Goal: Information Seeking & Learning: Check status

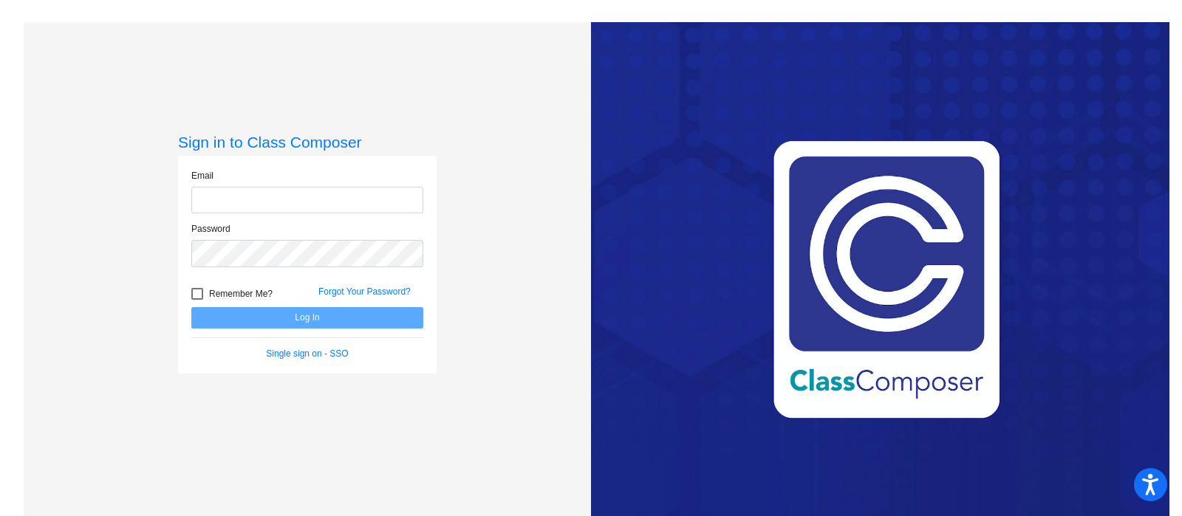
type input "[EMAIL_ADDRESS][DOMAIN_NAME]"
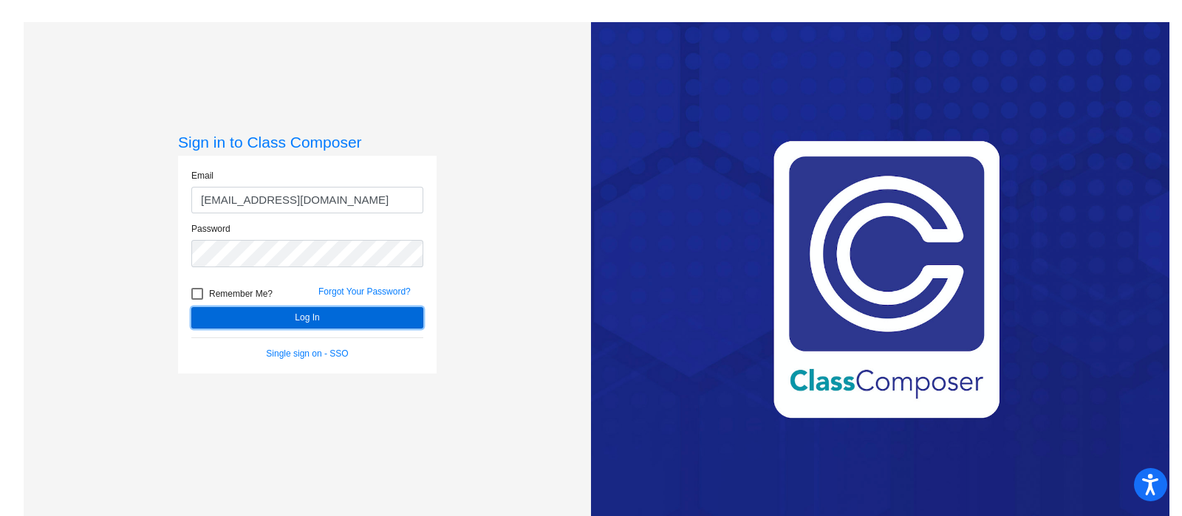
click at [309, 312] on button "Log In" at bounding box center [307, 317] width 232 height 21
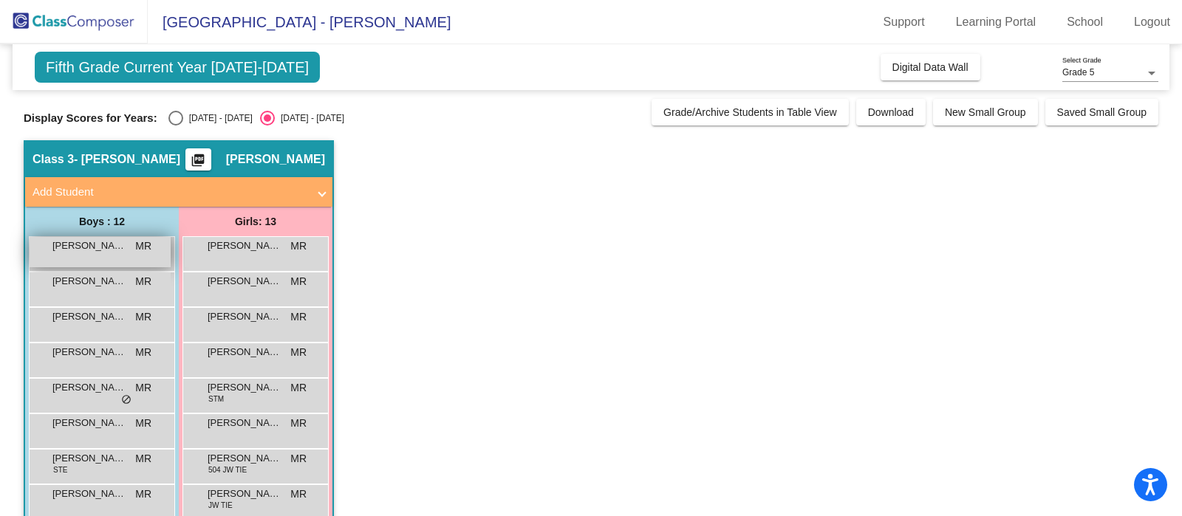
click at [109, 255] on div "[PERSON_NAME] MR [PERSON_NAME] do_not_disturb_alt" at bounding box center [100, 252] width 141 height 30
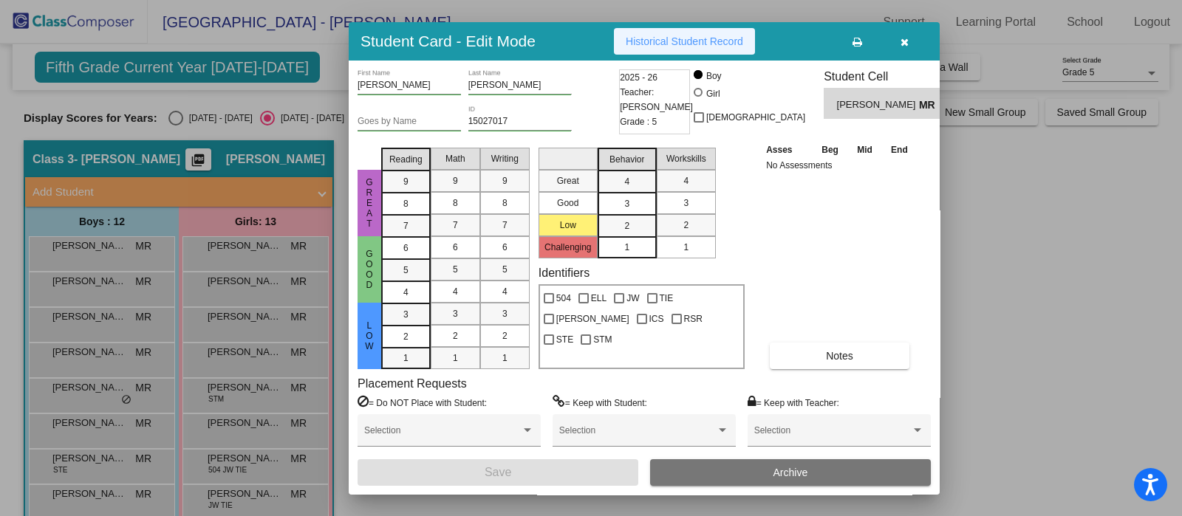
click at [665, 35] on span "Historical Student Record" at bounding box center [684, 41] width 117 height 12
click at [911, 42] on button "button" at bounding box center [903, 41] width 47 height 27
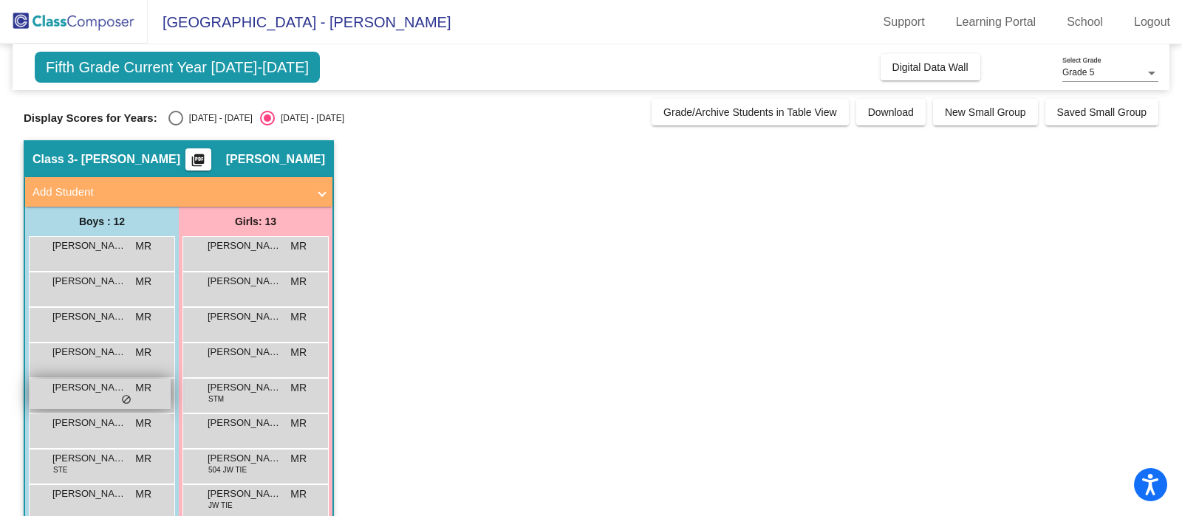
click at [86, 394] on span "[PERSON_NAME]" at bounding box center [89, 387] width 74 height 15
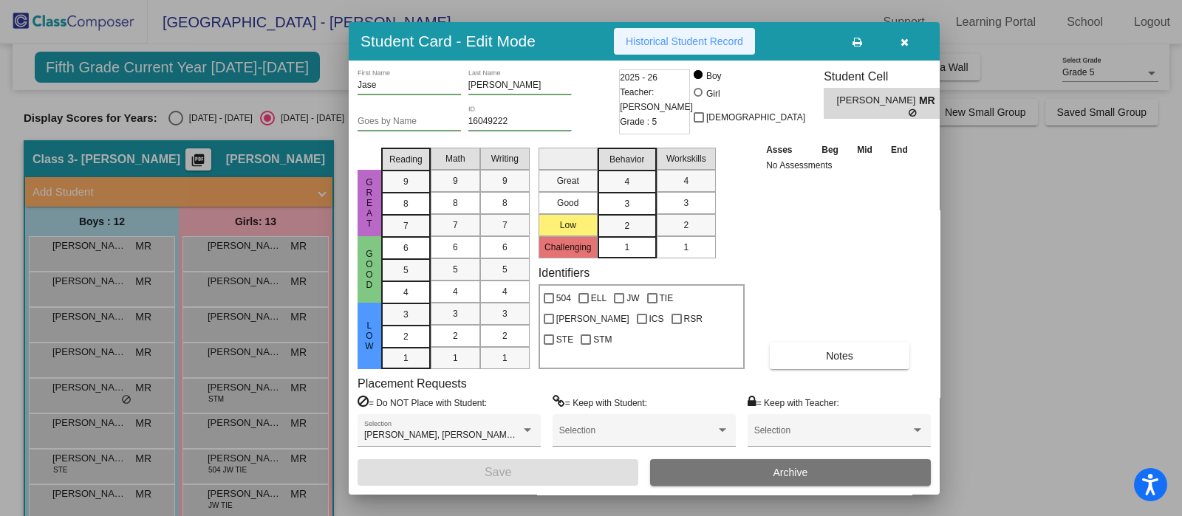
click at [712, 31] on button "Historical Student Record" at bounding box center [684, 41] width 141 height 27
click at [908, 36] on button "button" at bounding box center [903, 41] width 47 height 27
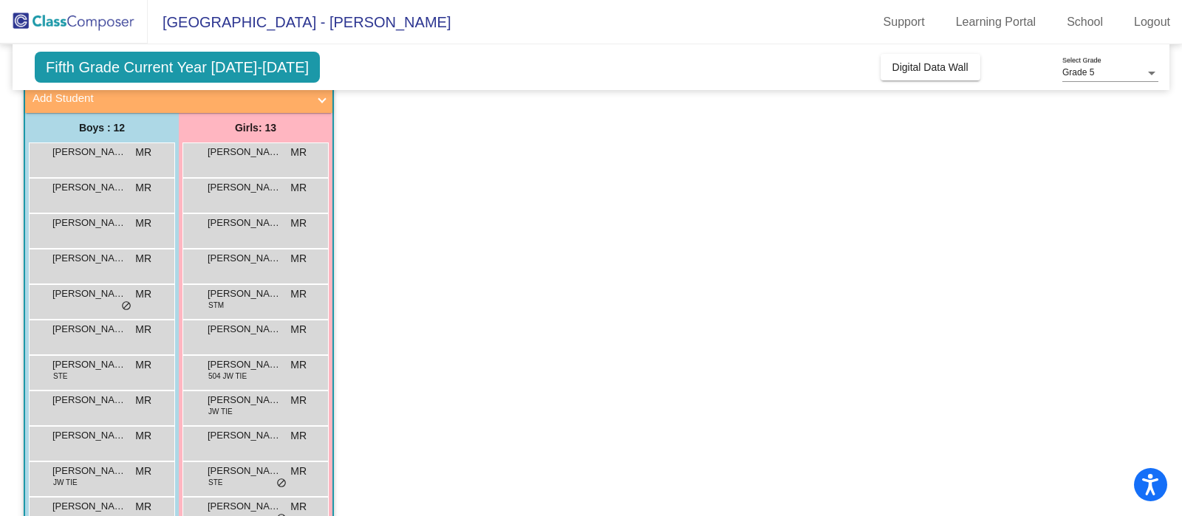
scroll to position [180, 0]
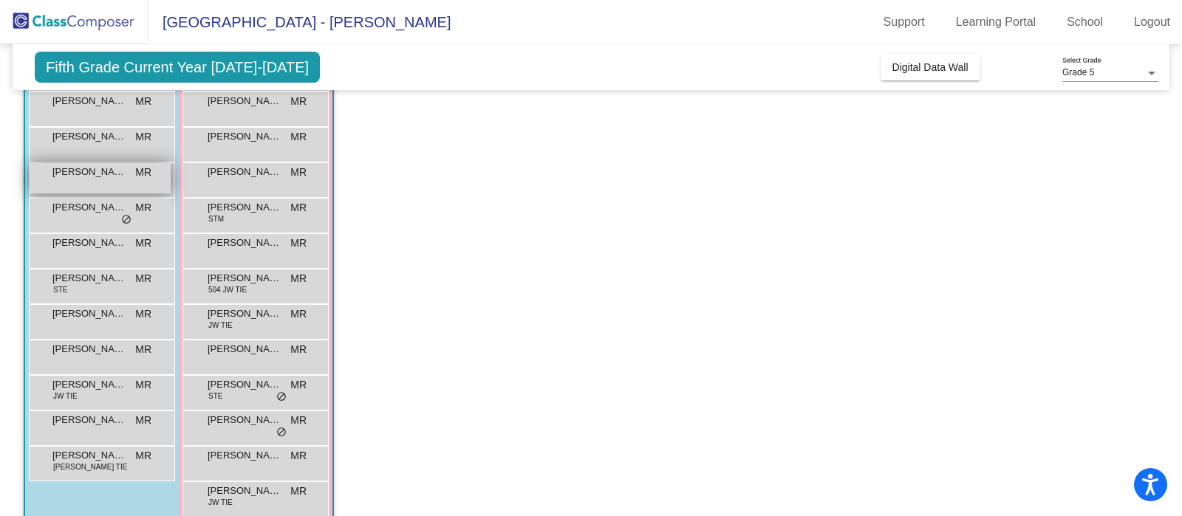
click at [117, 182] on div "[PERSON_NAME] MR lock do_not_disturb_alt" at bounding box center [100, 178] width 141 height 30
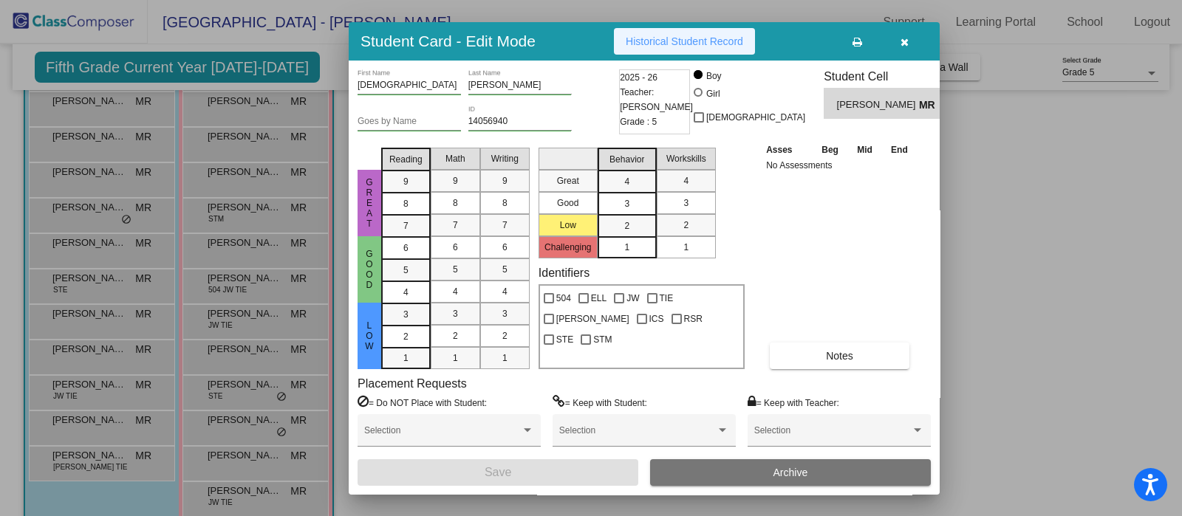
click at [646, 42] on span "Historical Student Record" at bounding box center [684, 41] width 117 height 12
click at [908, 35] on button "button" at bounding box center [903, 41] width 47 height 27
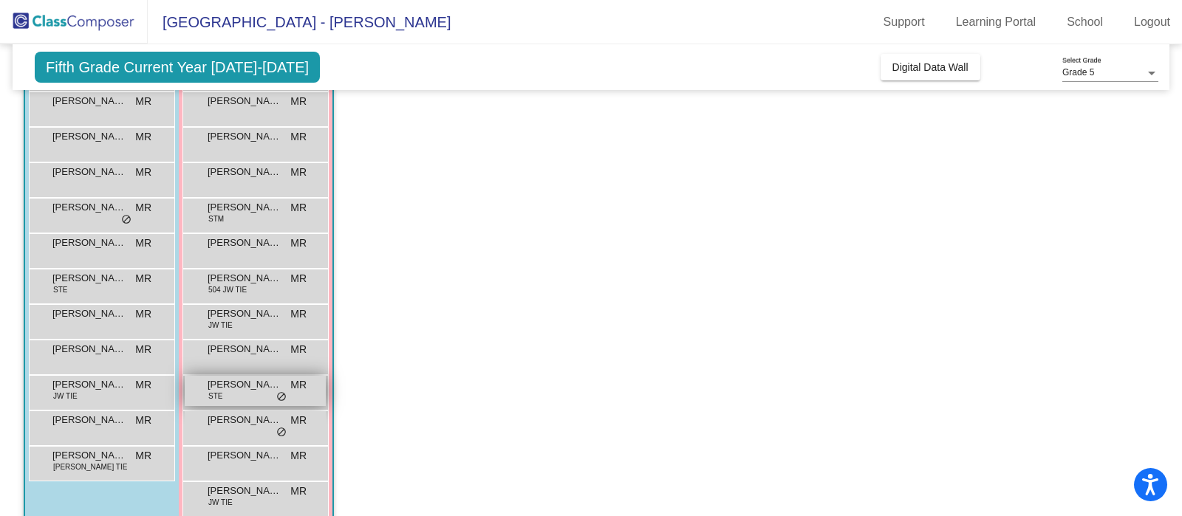
click at [240, 394] on div "[PERSON_NAME] STE MR [PERSON_NAME] do_not_disturb_alt" at bounding box center [255, 391] width 141 height 30
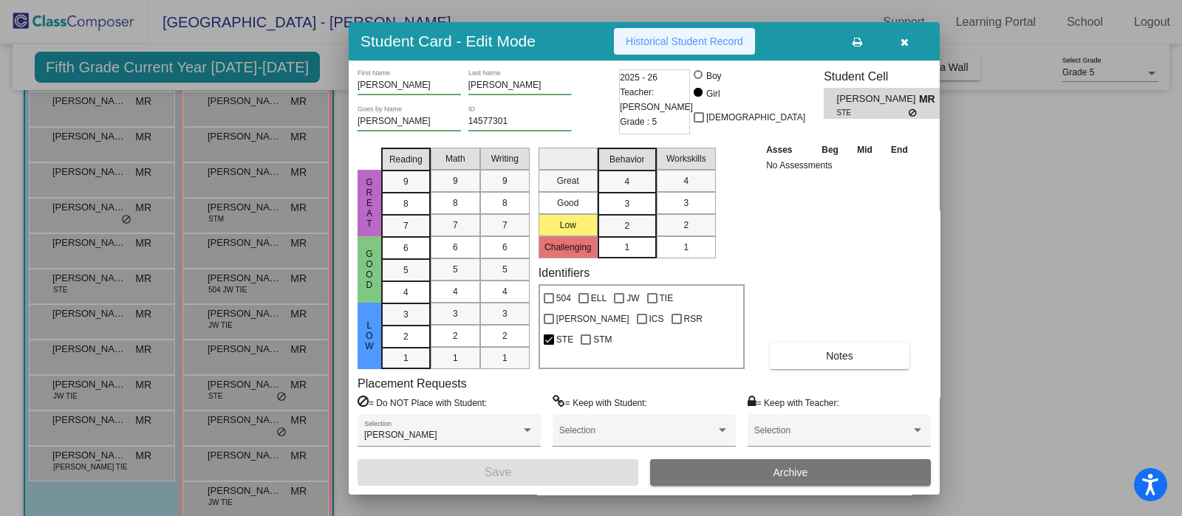
click at [718, 44] on span "Historical Student Record" at bounding box center [684, 41] width 117 height 12
click at [901, 35] on span "button" at bounding box center [904, 41] width 8 height 12
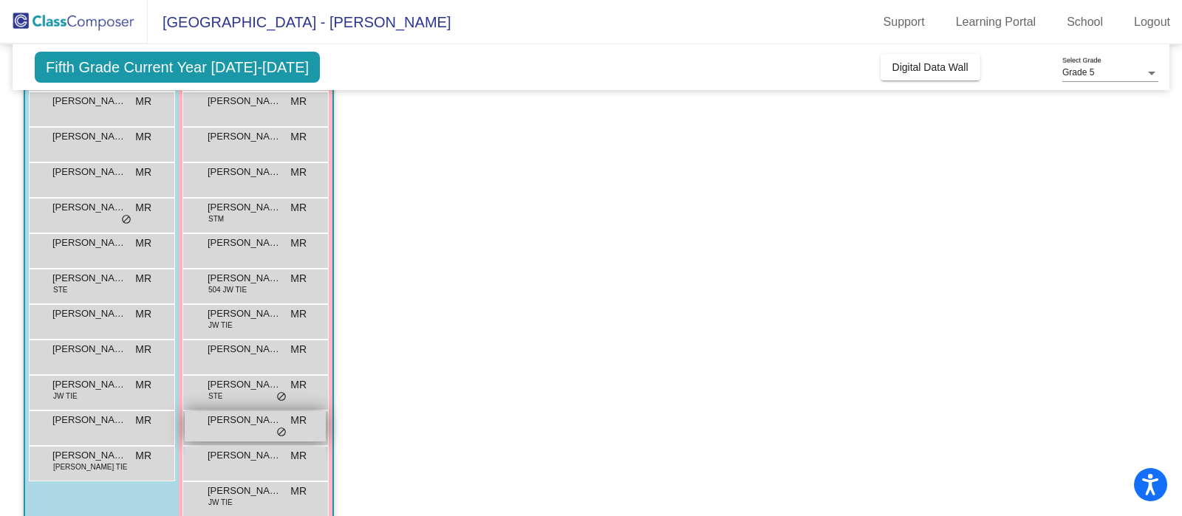
click at [240, 417] on span "[PERSON_NAME]" at bounding box center [245, 420] width 74 height 15
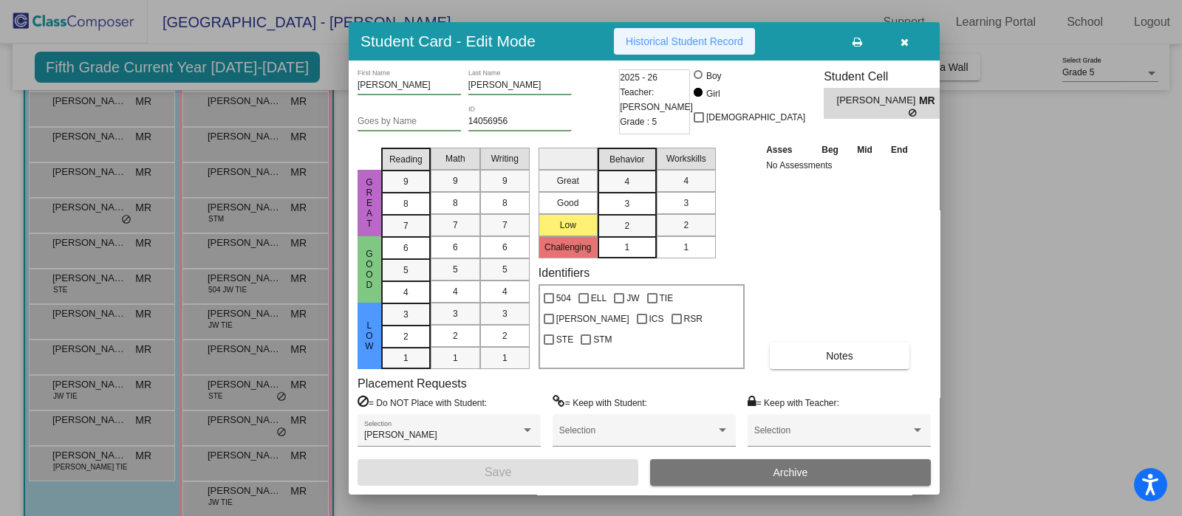
click at [716, 42] on span "Historical Student Record" at bounding box center [684, 41] width 117 height 12
click at [904, 41] on icon "button" at bounding box center [904, 42] width 8 height 10
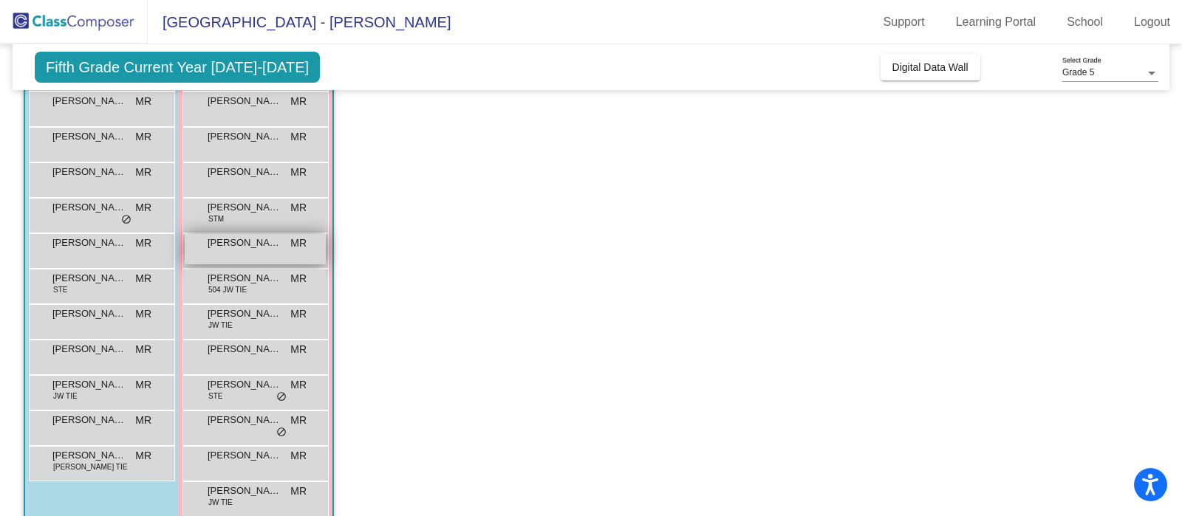
click at [230, 248] on span "[PERSON_NAME]" at bounding box center [245, 243] width 74 height 15
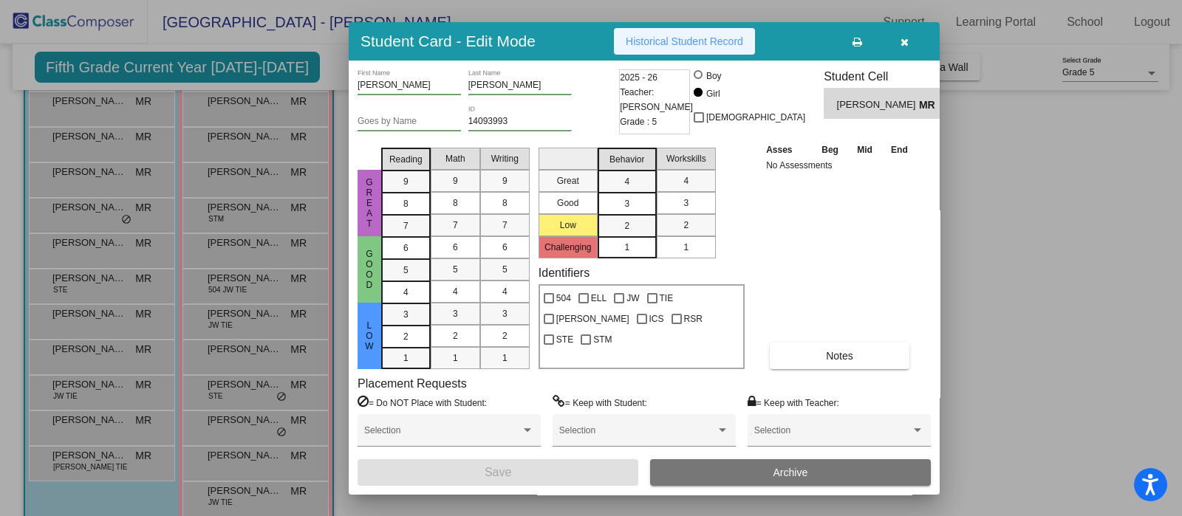
click at [665, 38] on span "Historical Student Record" at bounding box center [684, 41] width 117 height 12
click at [904, 37] on icon "button" at bounding box center [904, 42] width 8 height 10
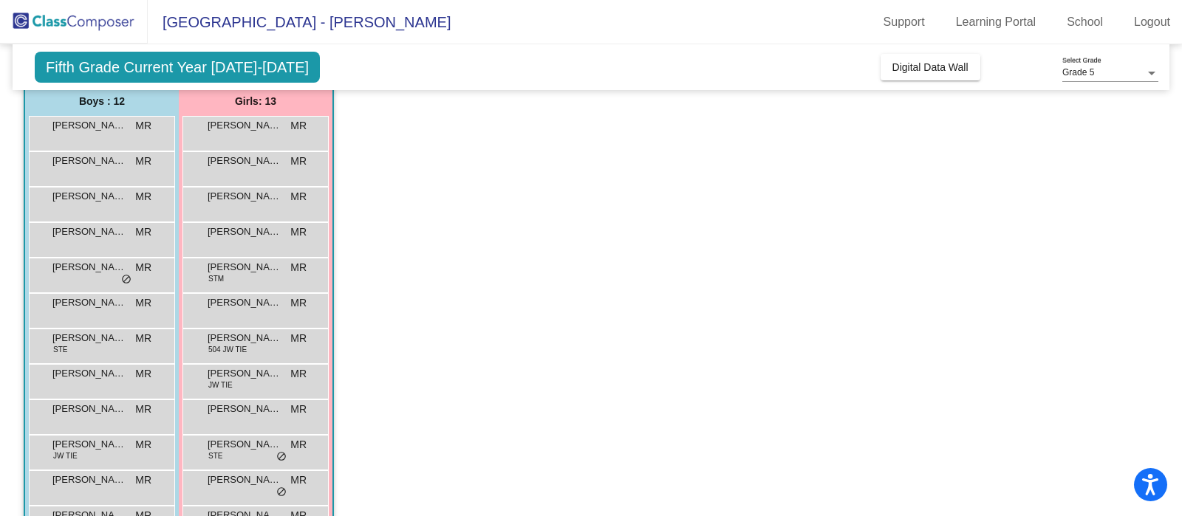
scroll to position [118, 0]
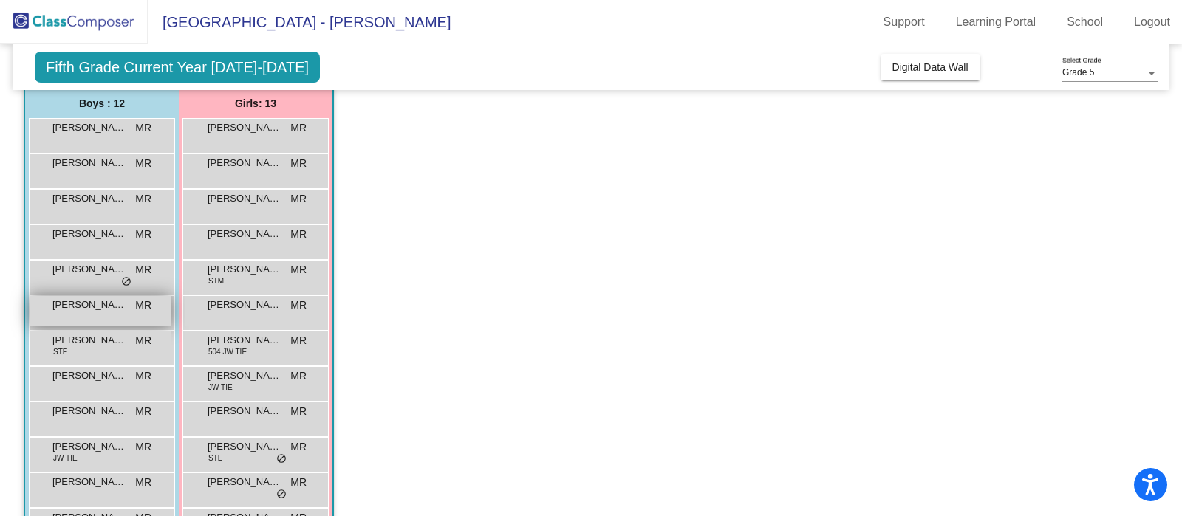
click at [89, 317] on div "[PERSON_NAME] MR lock do_not_disturb_alt" at bounding box center [100, 311] width 141 height 30
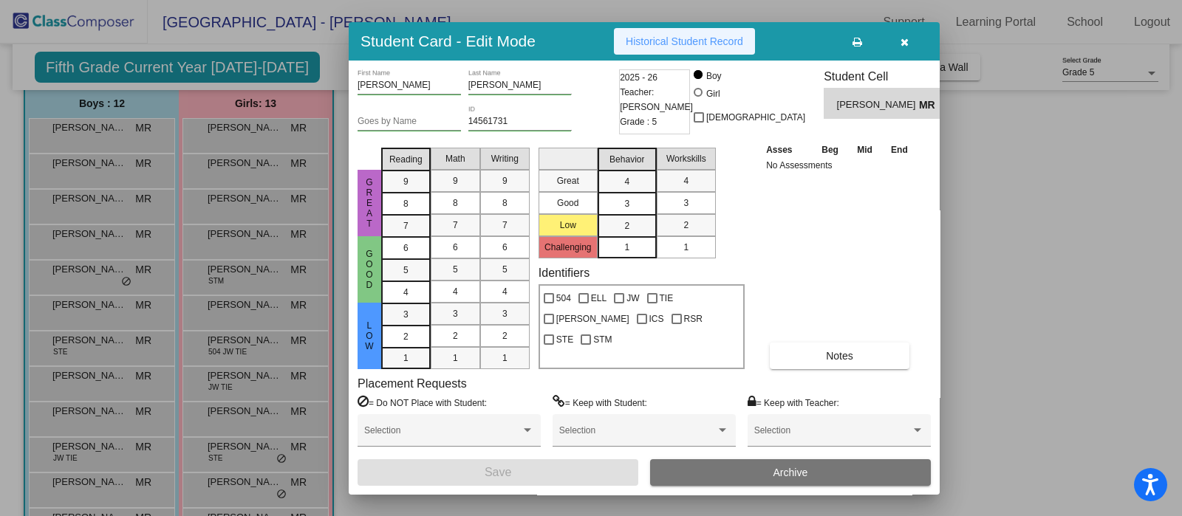
click at [647, 42] on span "Historical Student Record" at bounding box center [684, 41] width 117 height 12
click at [908, 46] on button "button" at bounding box center [903, 41] width 47 height 27
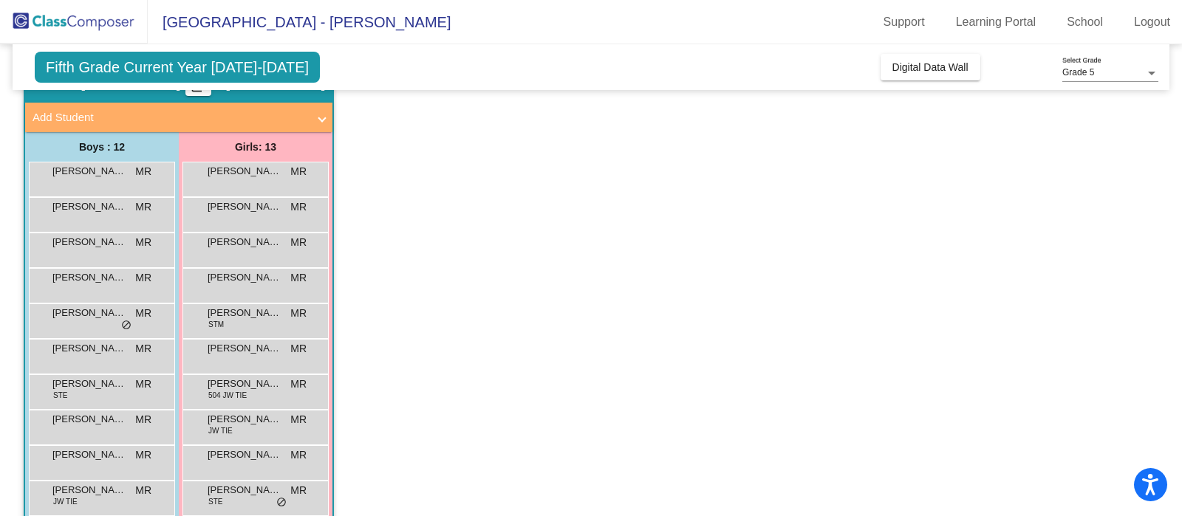
scroll to position [72, 0]
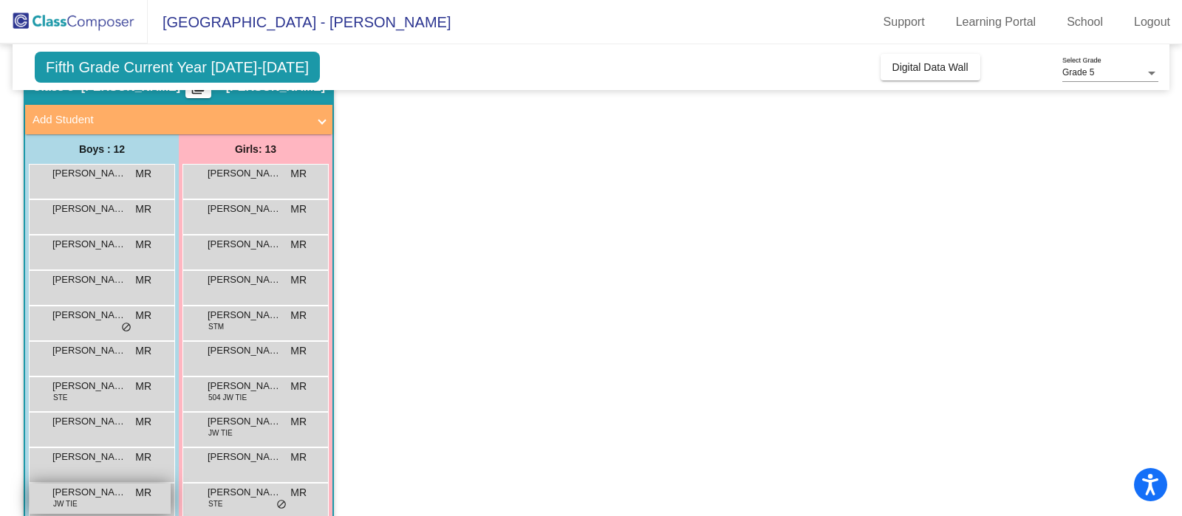
click at [99, 504] on div "[PERSON_NAME] [PERSON_NAME] TIE MR lock do_not_disturb_alt" at bounding box center [100, 499] width 141 height 30
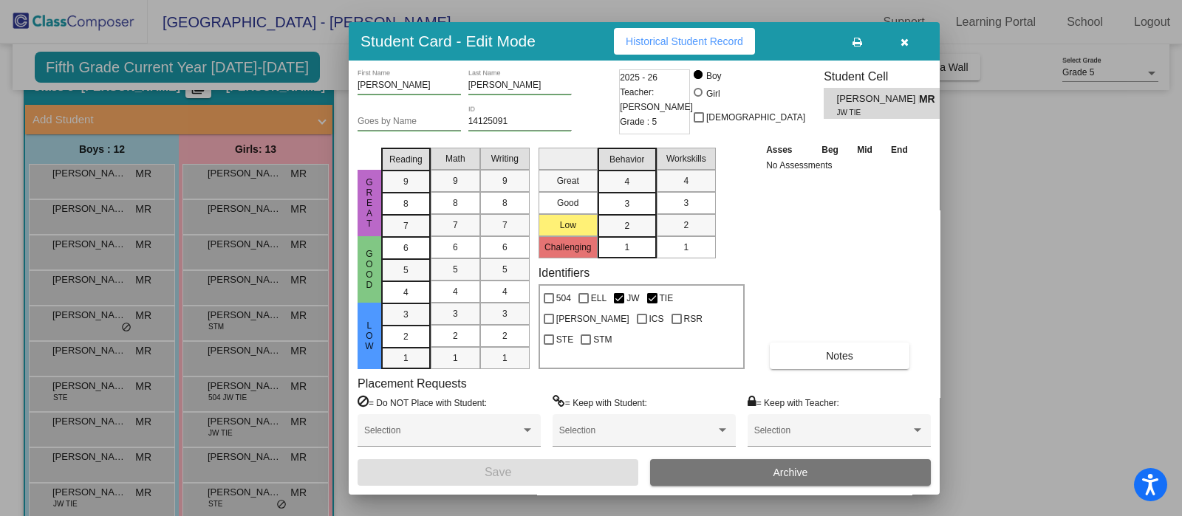
click at [662, 38] on span "Historical Student Record" at bounding box center [684, 41] width 117 height 12
click at [687, 41] on span "Historical Student Record" at bounding box center [684, 41] width 117 height 12
click at [902, 35] on span "button" at bounding box center [904, 41] width 8 height 12
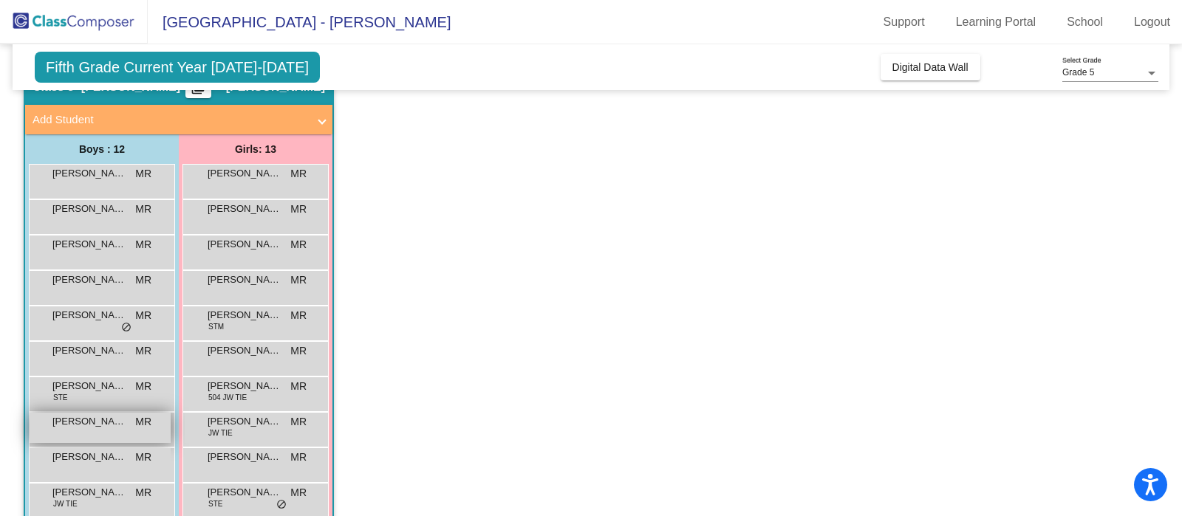
click at [81, 430] on div "[PERSON_NAME] MR lock do_not_disturb_alt" at bounding box center [100, 428] width 141 height 30
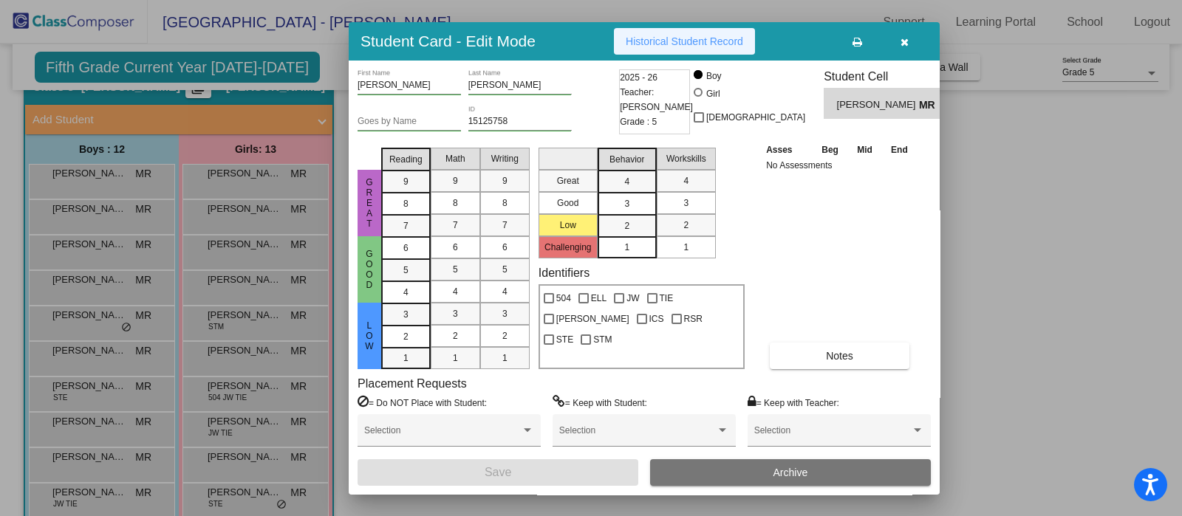
click at [669, 47] on button "Historical Student Record" at bounding box center [684, 41] width 141 height 27
click at [905, 38] on icon "button" at bounding box center [904, 42] width 8 height 10
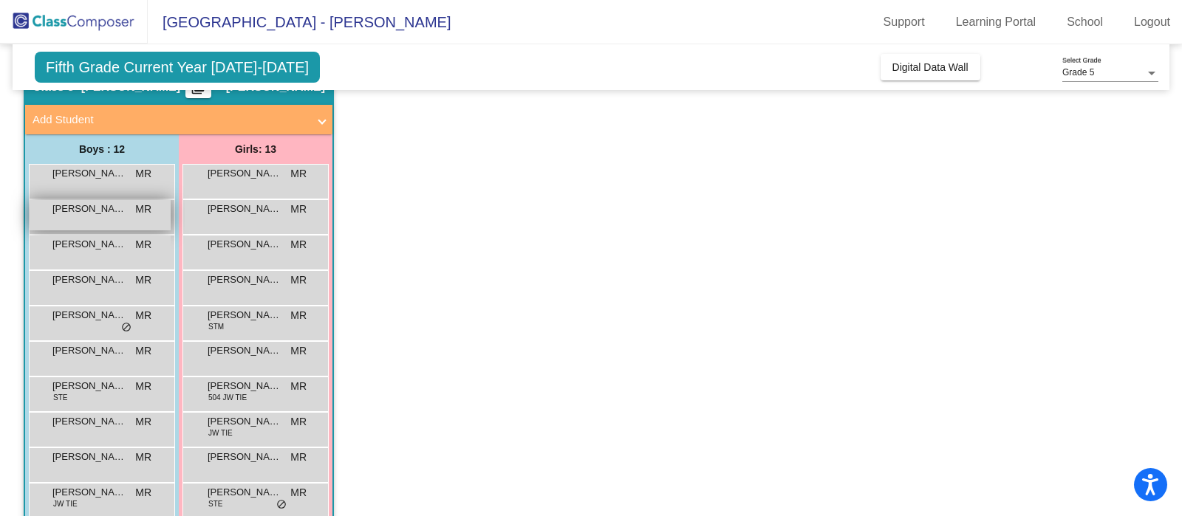
click at [83, 216] on div "[PERSON_NAME] MR lock do_not_disturb_alt" at bounding box center [100, 215] width 141 height 30
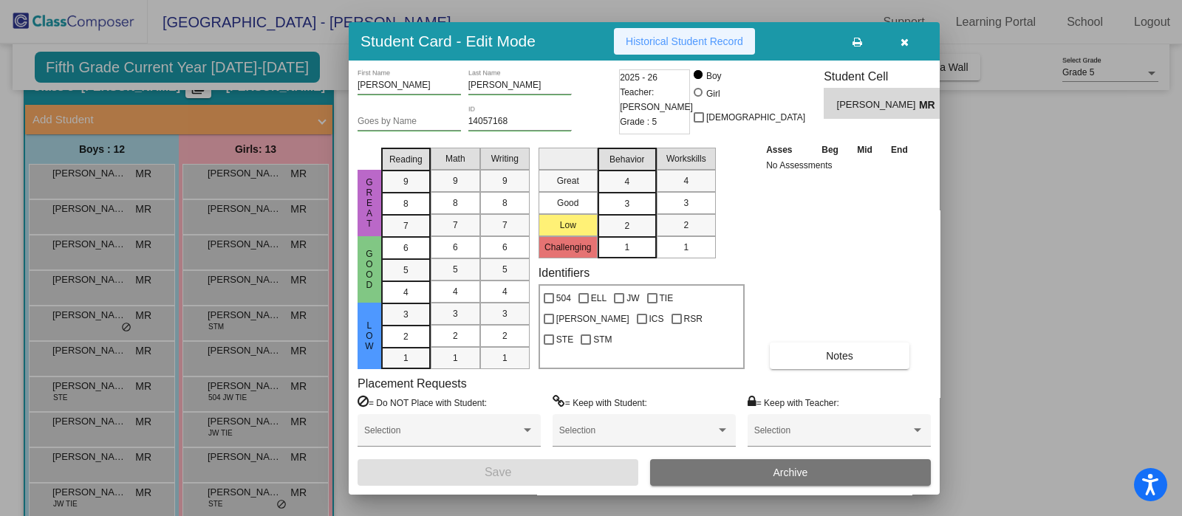
click at [725, 42] on span "Historical Student Record" at bounding box center [684, 41] width 117 height 12
click at [903, 44] on icon "button" at bounding box center [904, 42] width 8 height 10
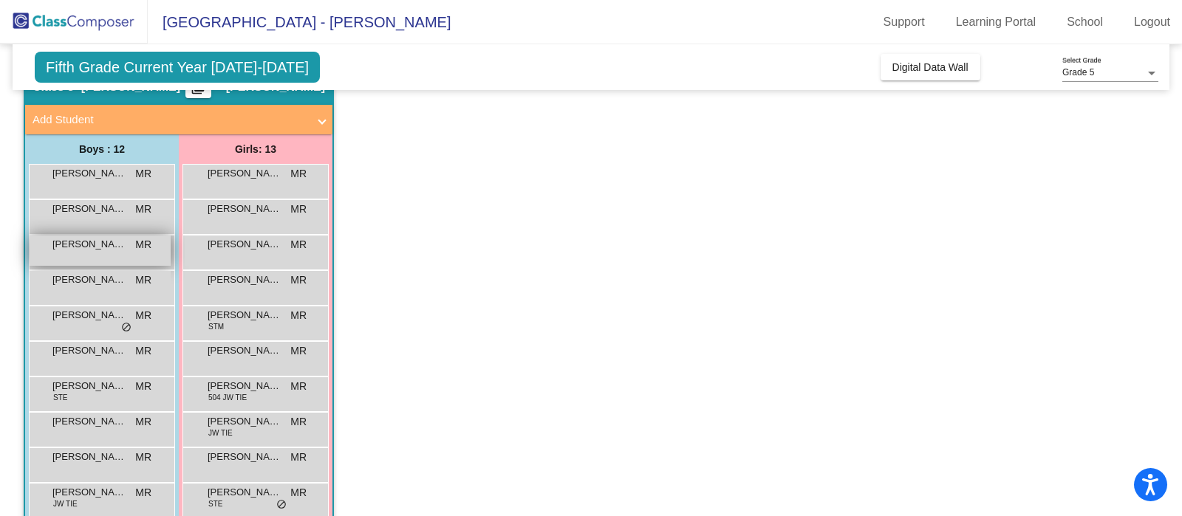
click at [89, 247] on span "[PERSON_NAME]" at bounding box center [89, 244] width 74 height 15
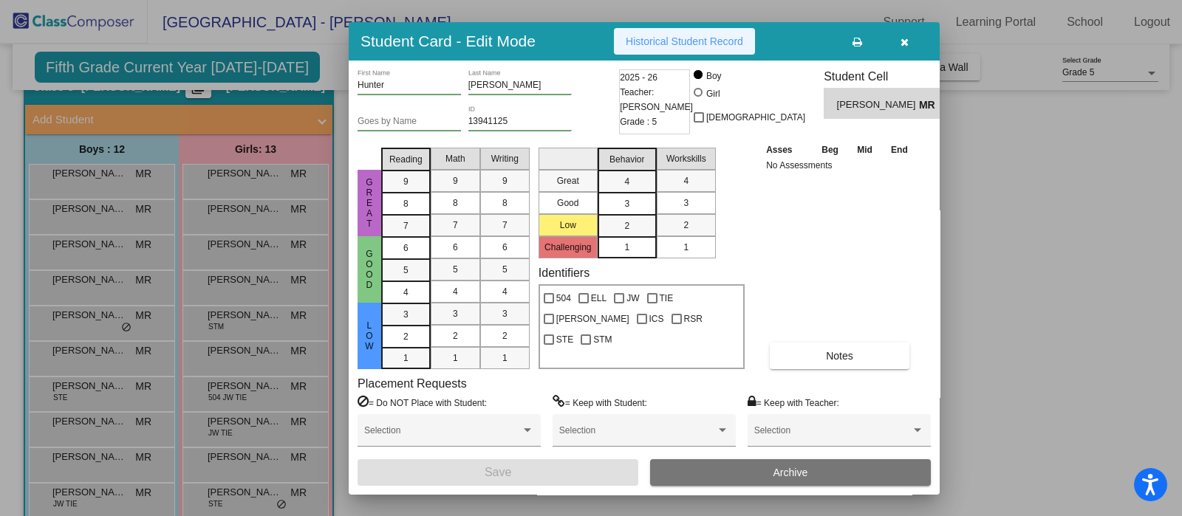
click at [668, 41] on span "Historical Student Record" at bounding box center [684, 41] width 117 height 12
click at [902, 38] on icon "button" at bounding box center [904, 42] width 8 height 10
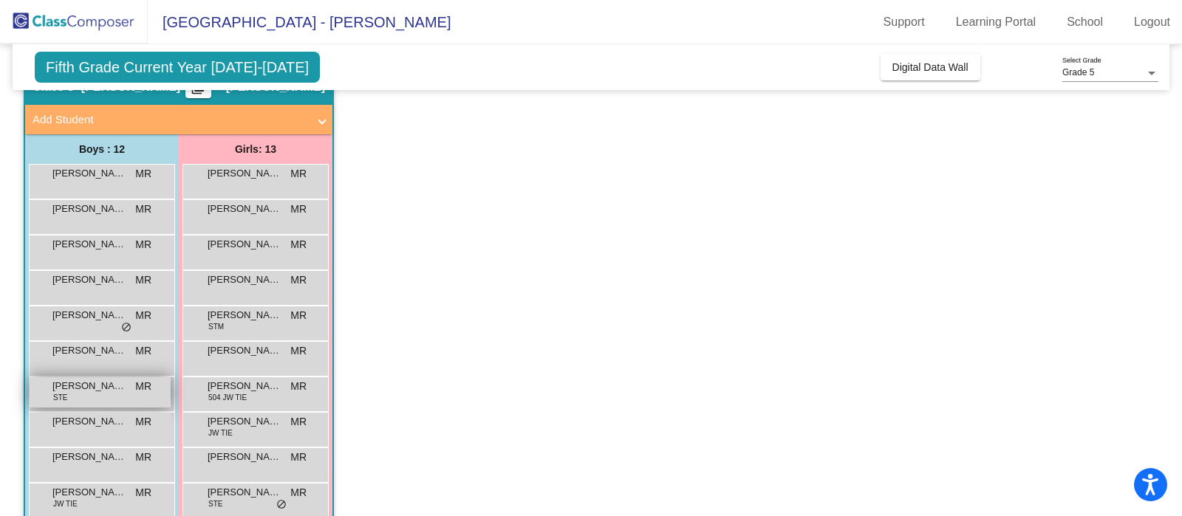
click at [89, 394] on div "[PERSON_NAME] STE MR [PERSON_NAME] do_not_disturb_alt" at bounding box center [100, 392] width 141 height 30
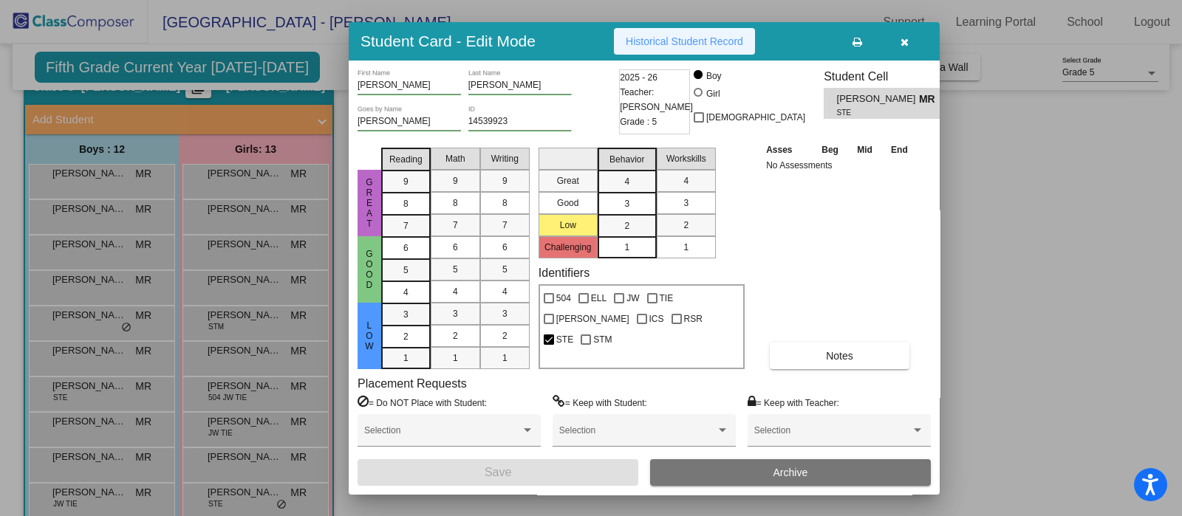
click at [657, 42] on span "Historical Student Record" at bounding box center [684, 41] width 117 height 12
click at [906, 38] on icon "button" at bounding box center [904, 42] width 8 height 10
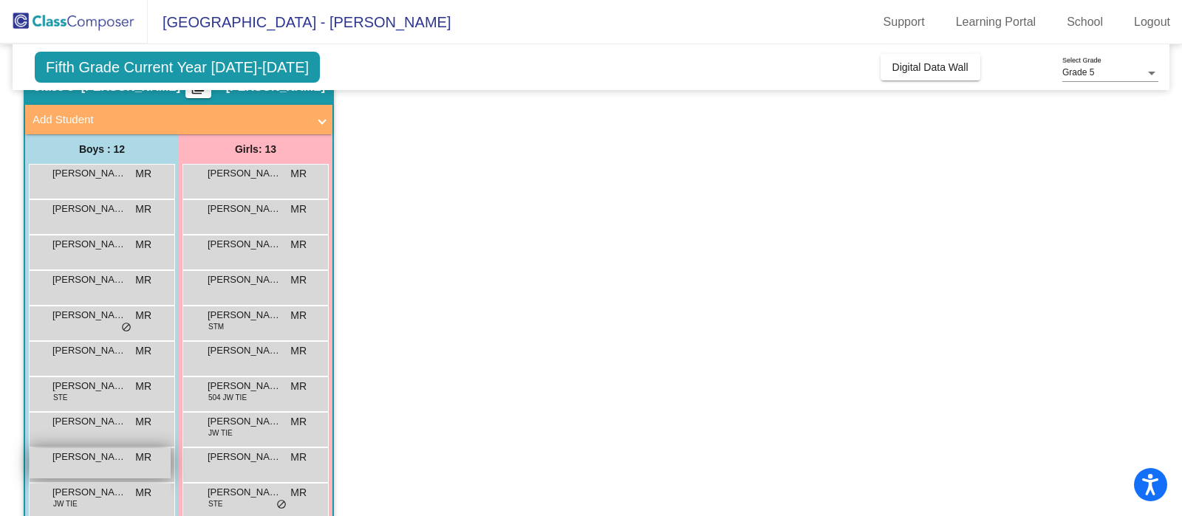
click at [75, 466] on div "[PERSON_NAME] MR lock do_not_disturb_alt" at bounding box center [100, 463] width 141 height 30
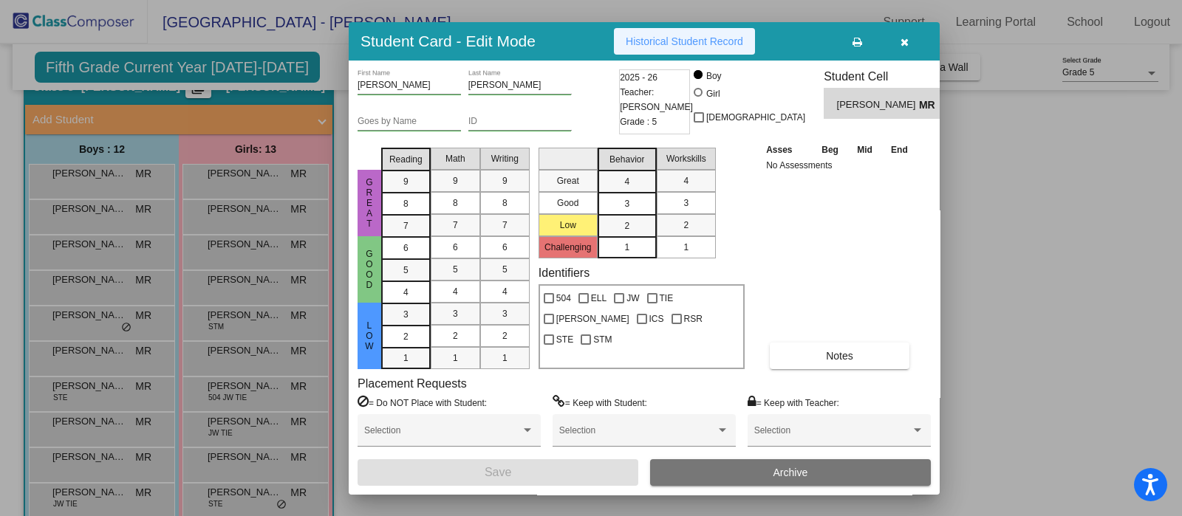
click at [672, 44] on span "Historical Student Record" at bounding box center [684, 41] width 117 height 12
click at [905, 41] on icon "button" at bounding box center [904, 42] width 8 height 10
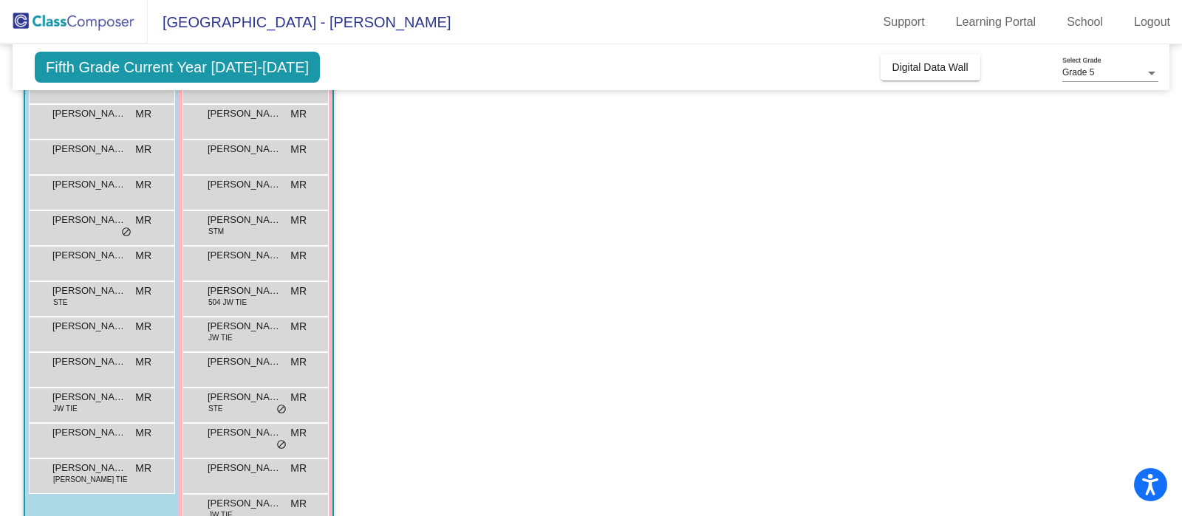
scroll to position [203, 0]
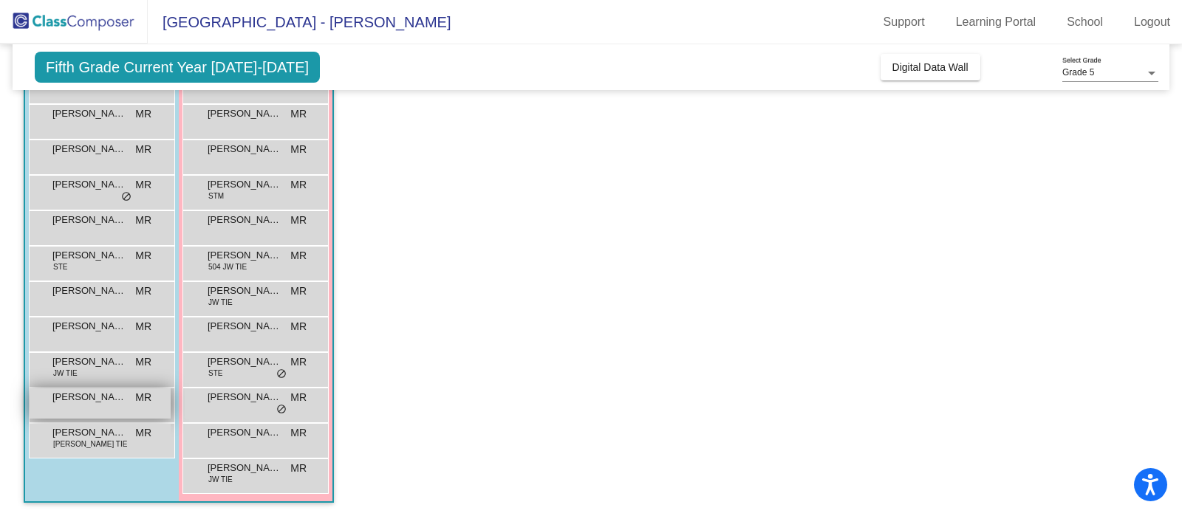
click at [92, 404] on div "[PERSON_NAME] MR lock do_not_disturb_alt" at bounding box center [100, 403] width 141 height 30
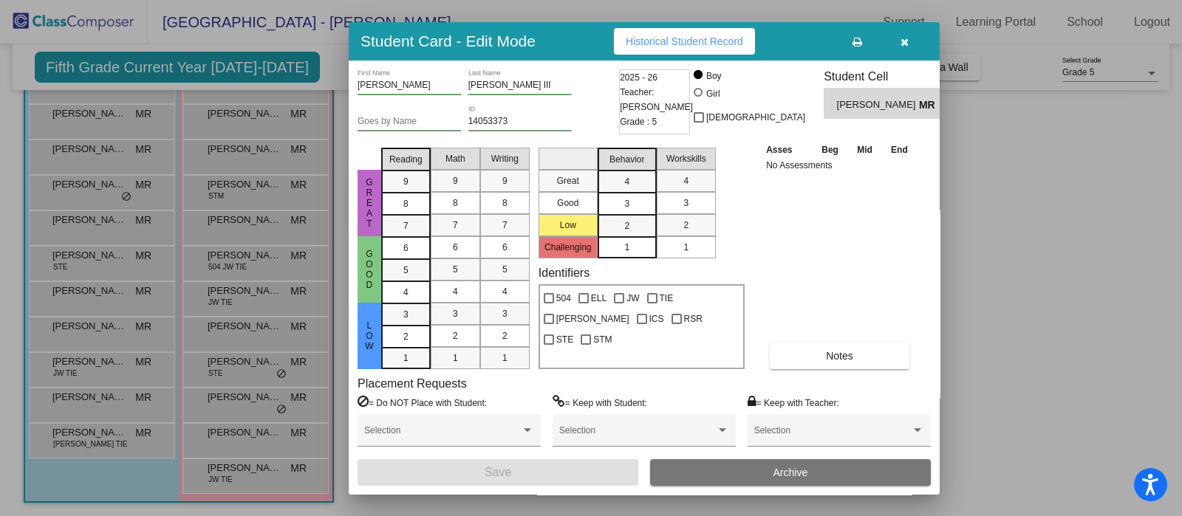
click at [700, 41] on span "Historical Student Record" at bounding box center [684, 41] width 117 height 12
click at [907, 38] on icon "button" at bounding box center [904, 42] width 8 height 10
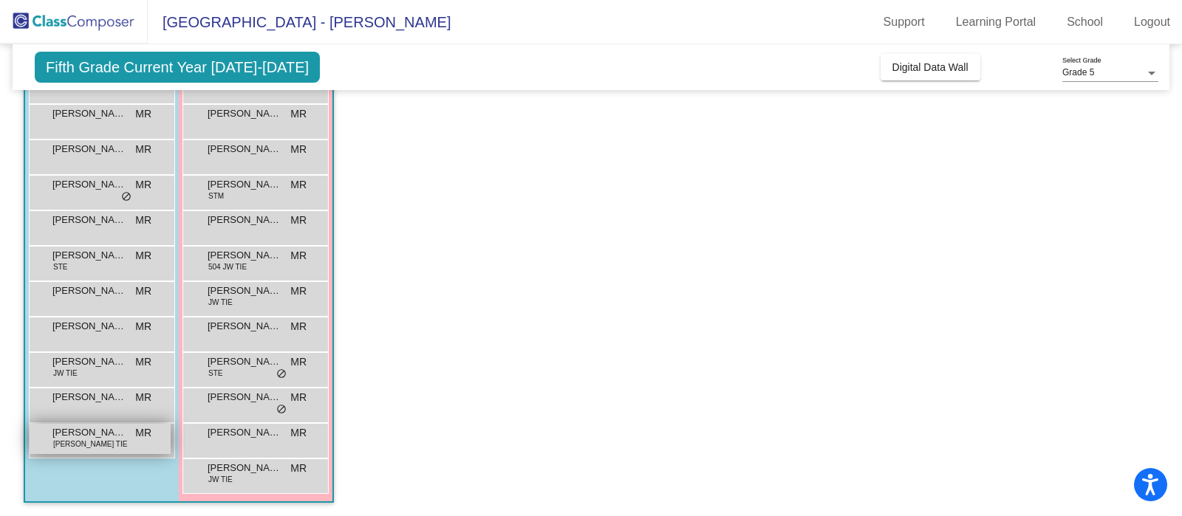
click at [109, 442] on div "[PERSON_NAME] [PERSON_NAME] [PERSON_NAME] TIE MR lock do_not_disturb_alt" at bounding box center [100, 439] width 141 height 30
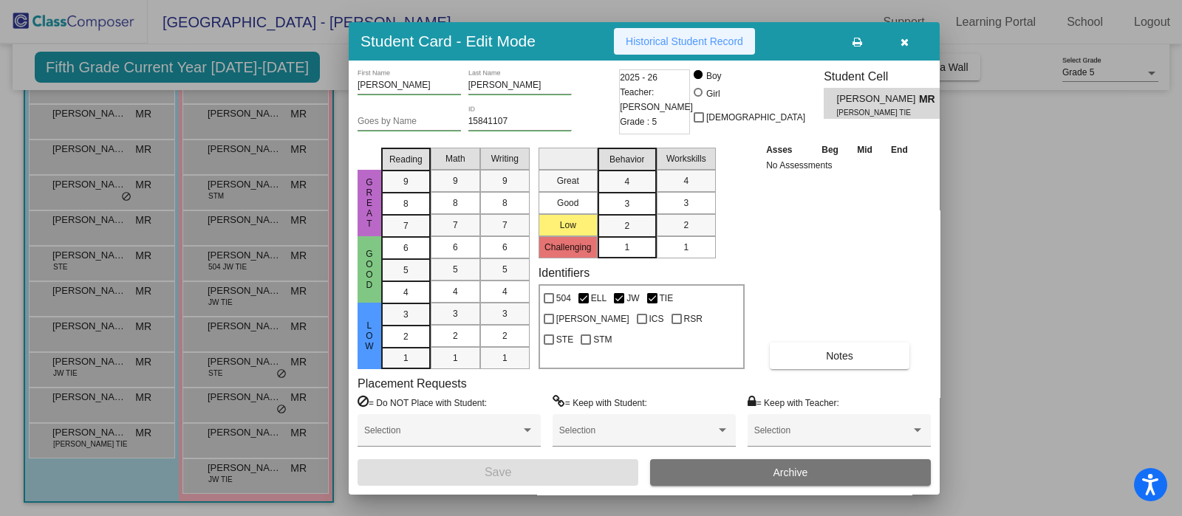
click at [656, 38] on span "Historical Student Record" at bounding box center [684, 41] width 117 height 12
click at [907, 47] on button "button" at bounding box center [903, 41] width 47 height 27
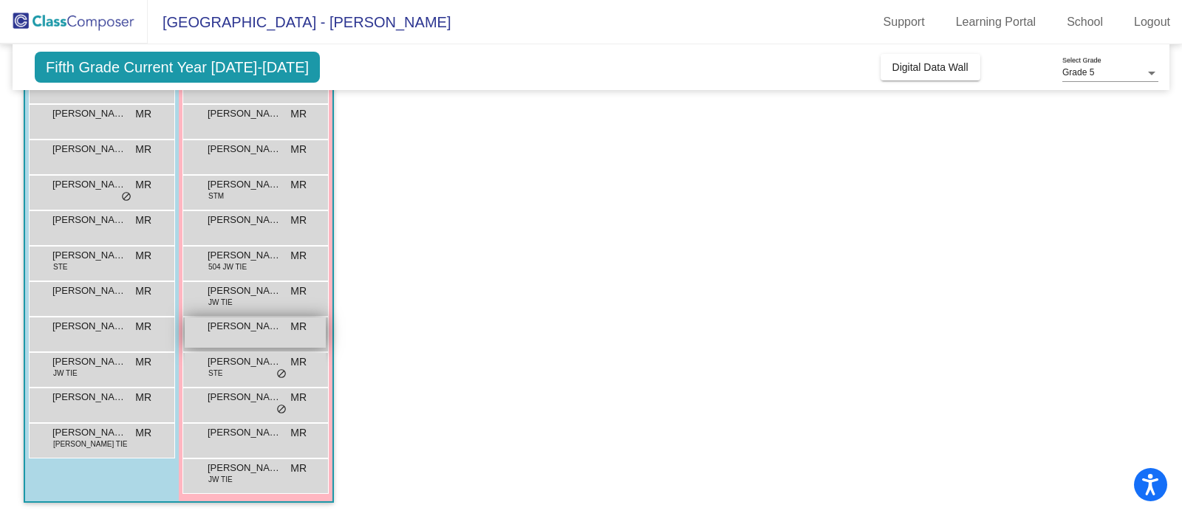
click at [236, 326] on span "[PERSON_NAME]" at bounding box center [245, 326] width 74 height 15
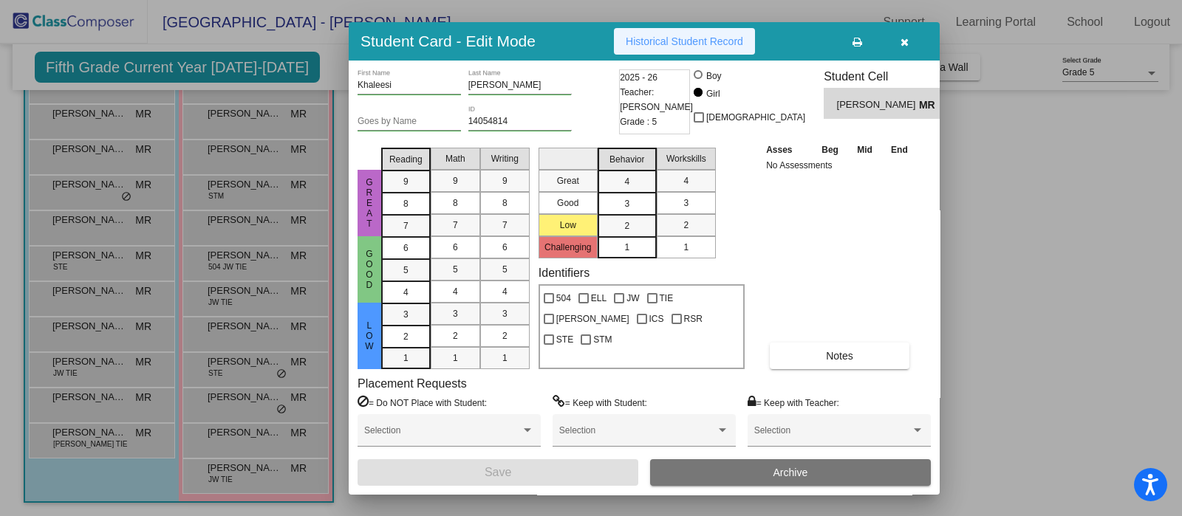
click at [682, 41] on span "Historical Student Record" at bounding box center [684, 41] width 117 height 12
click at [908, 42] on button "button" at bounding box center [903, 41] width 47 height 27
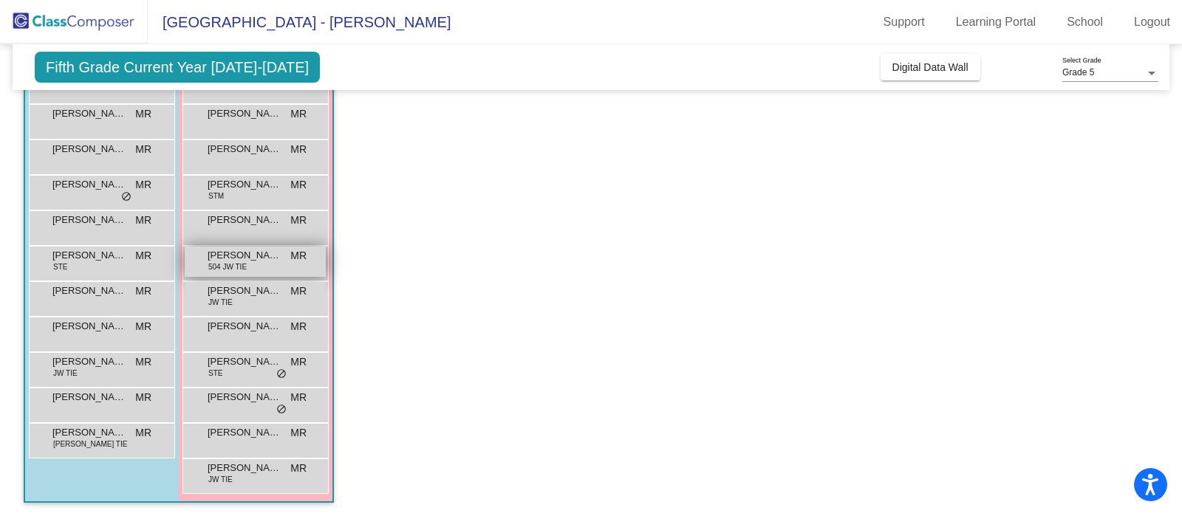
click at [243, 252] on span "[PERSON_NAME]" at bounding box center [245, 255] width 74 height 15
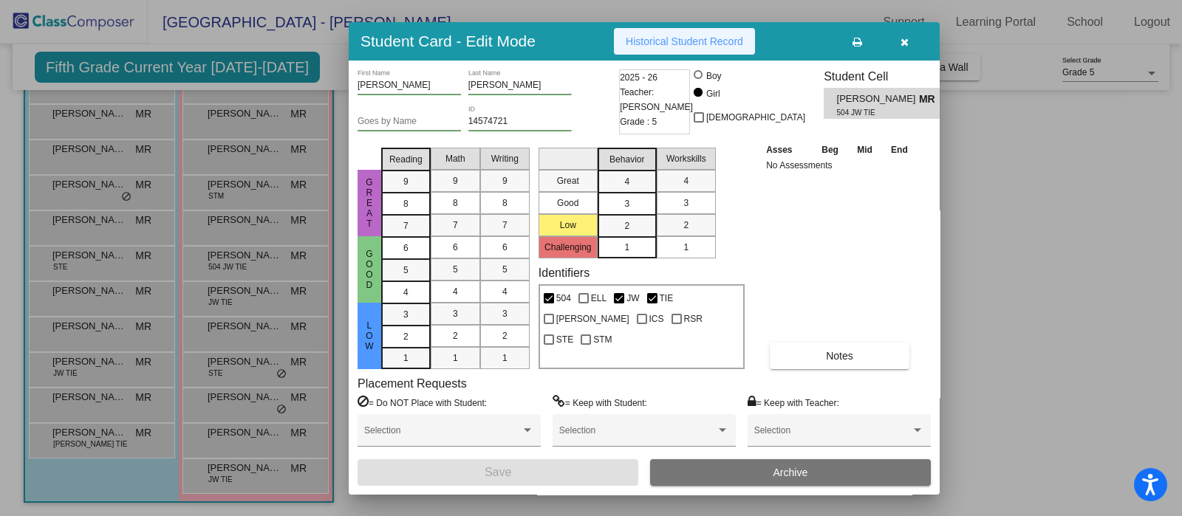
click at [702, 29] on button "Historical Student Record" at bounding box center [684, 41] width 141 height 27
click at [903, 41] on icon "button" at bounding box center [904, 42] width 8 height 10
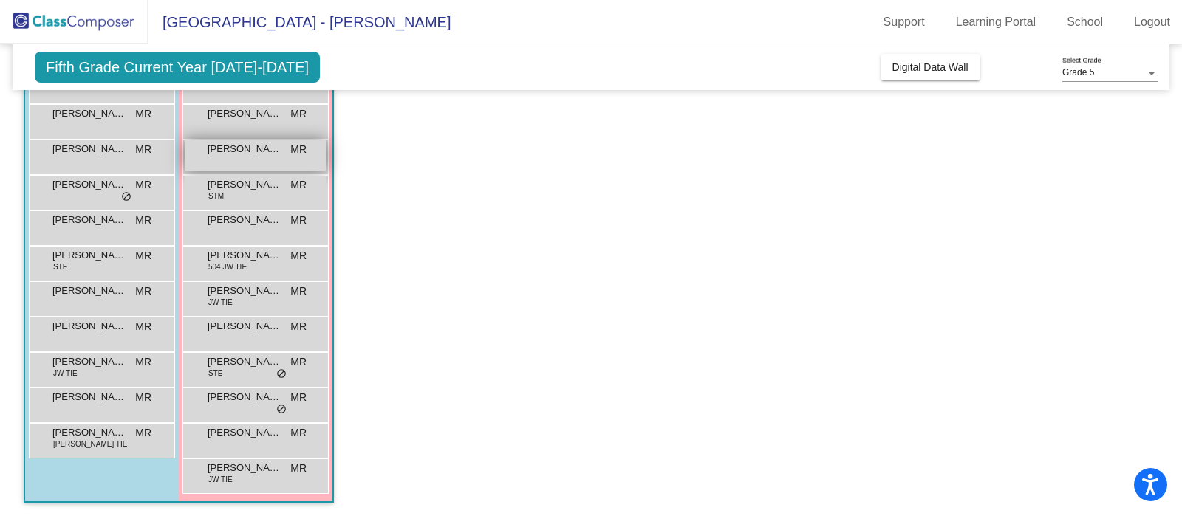
click at [230, 152] on span "[PERSON_NAME][GEOGRAPHIC_DATA]" at bounding box center [245, 149] width 74 height 15
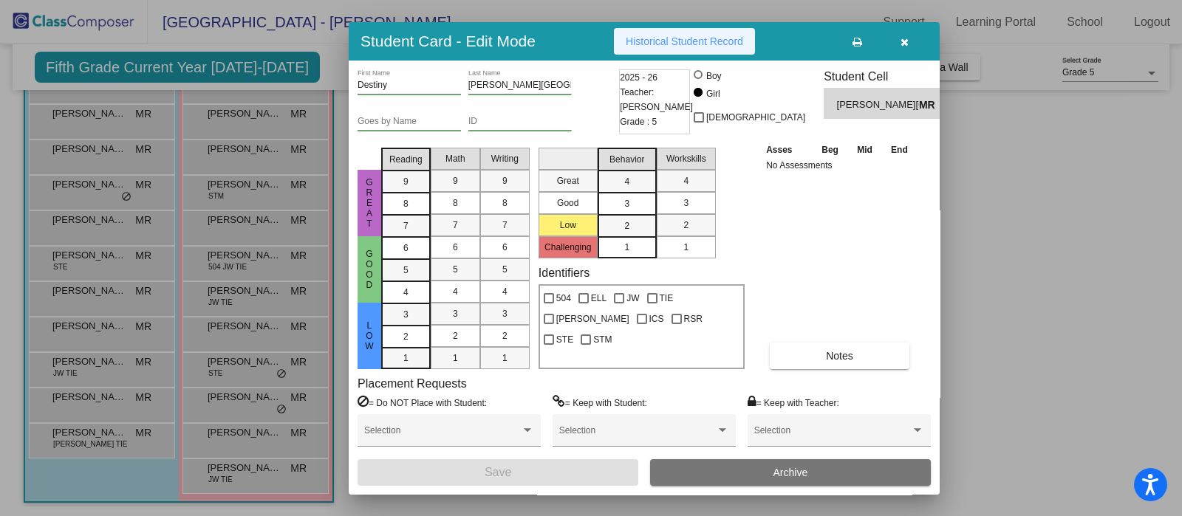
click at [735, 38] on span "Historical Student Record" at bounding box center [684, 41] width 117 height 12
click at [903, 37] on icon "button" at bounding box center [904, 42] width 8 height 10
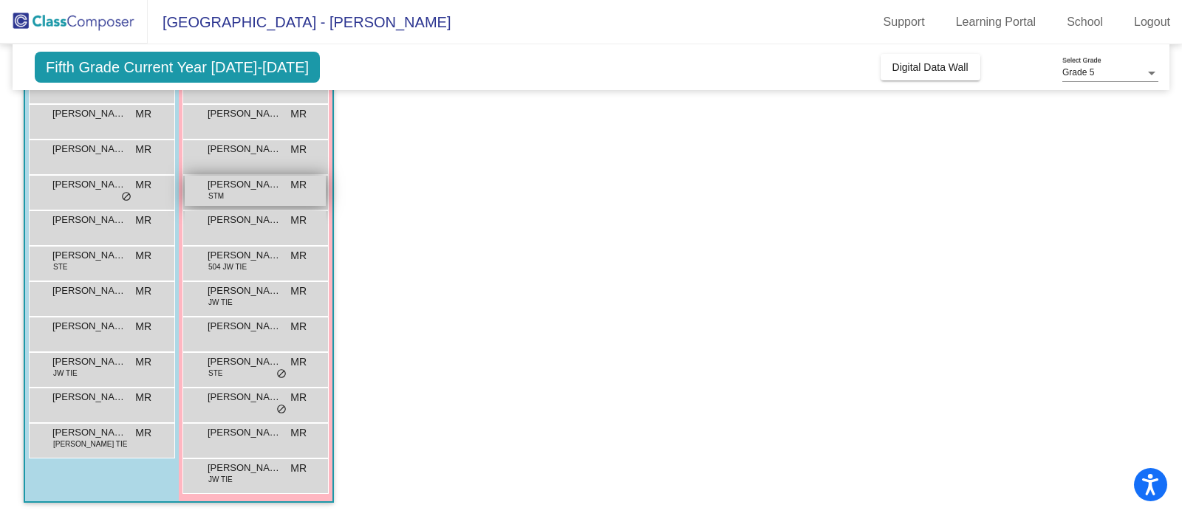
click at [266, 186] on span "[PERSON_NAME]" at bounding box center [245, 184] width 74 height 15
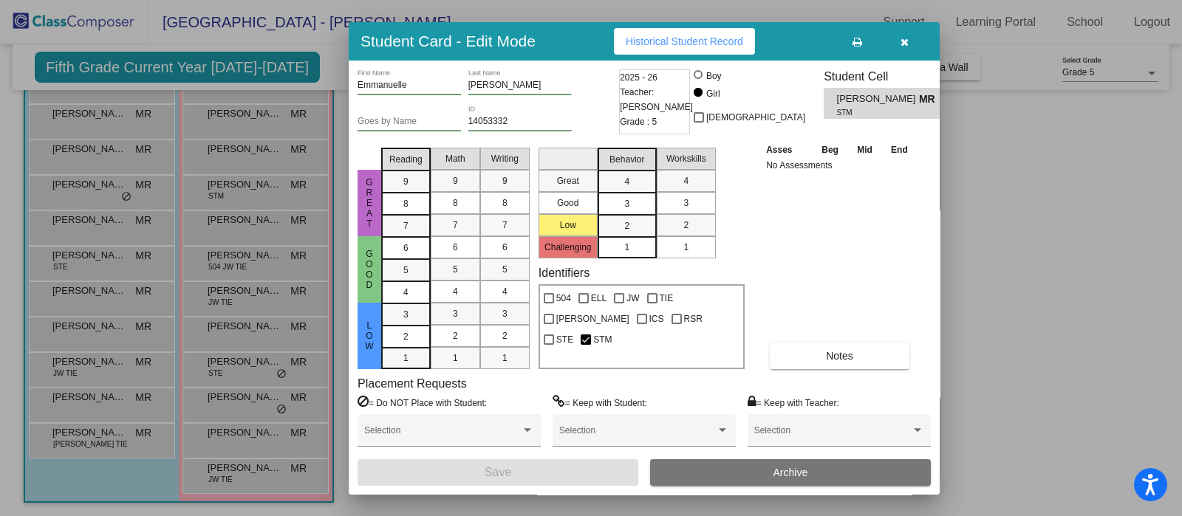
click at [680, 35] on span "Historical Student Record" at bounding box center [684, 41] width 117 height 12
click at [897, 42] on button "button" at bounding box center [903, 41] width 47 height 27
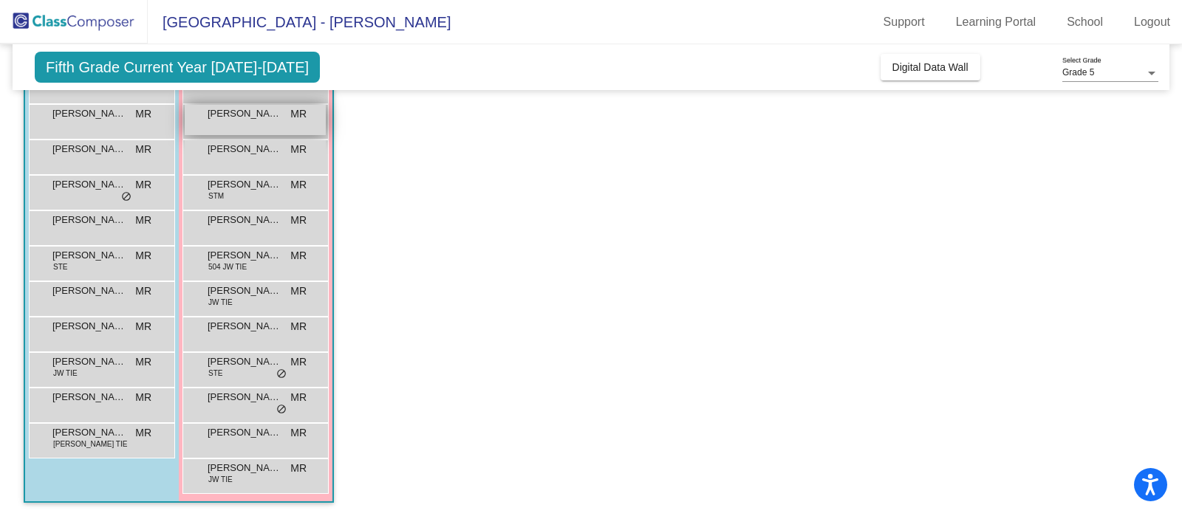
click at [234, 117] on span "[PERSON_NAME]" at bounding box center [245, 113] width 74 height 15
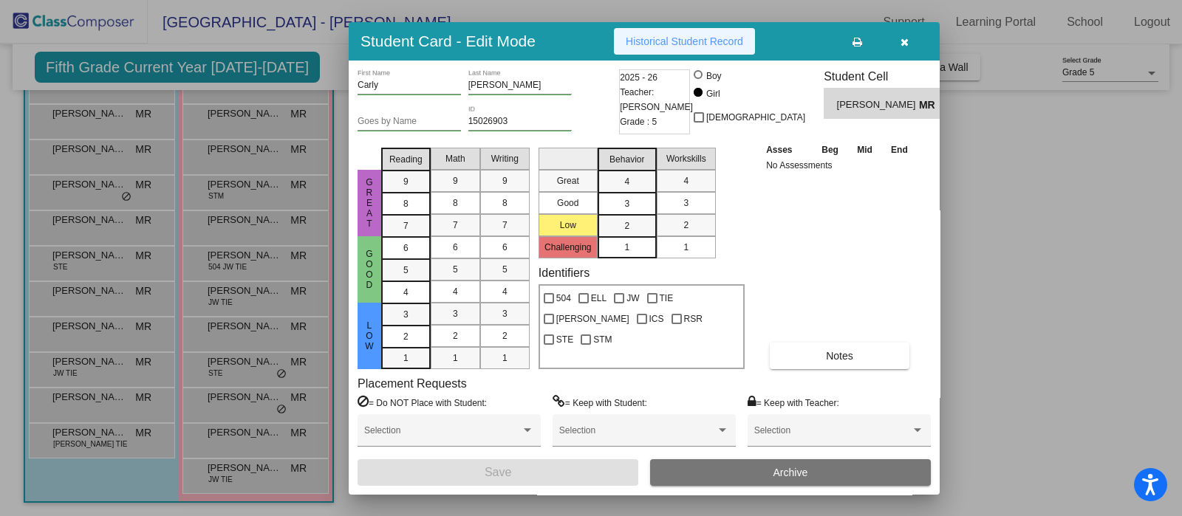
click at [720, 28] on button "Historical Student Record" at bounding box center [684, 41] width 141 height 27
click at [908, 46] on button "button" at bounding box center [903, 41] width 47 height 27
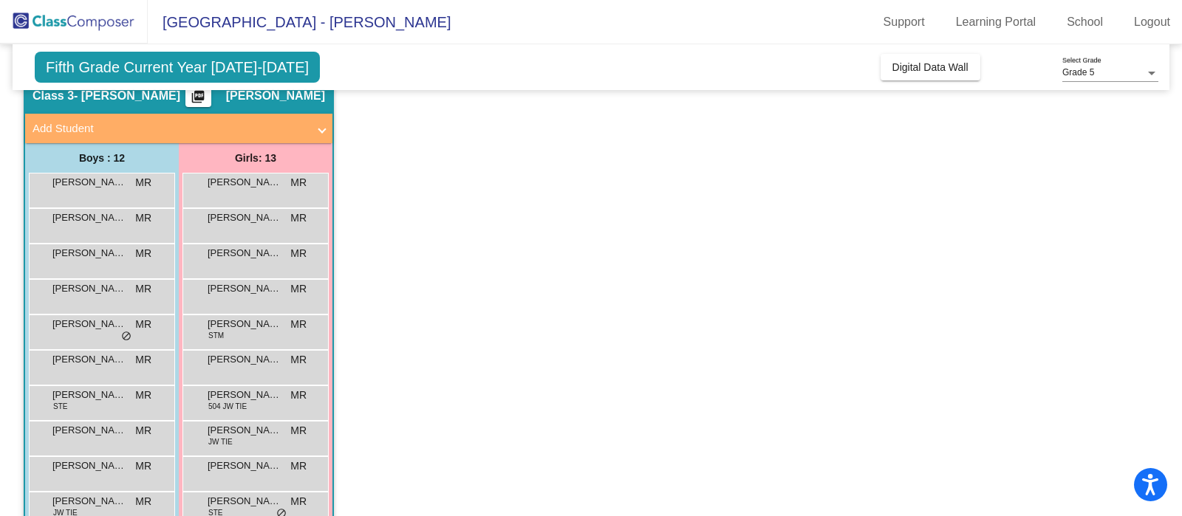
scroll to position [61, 0]
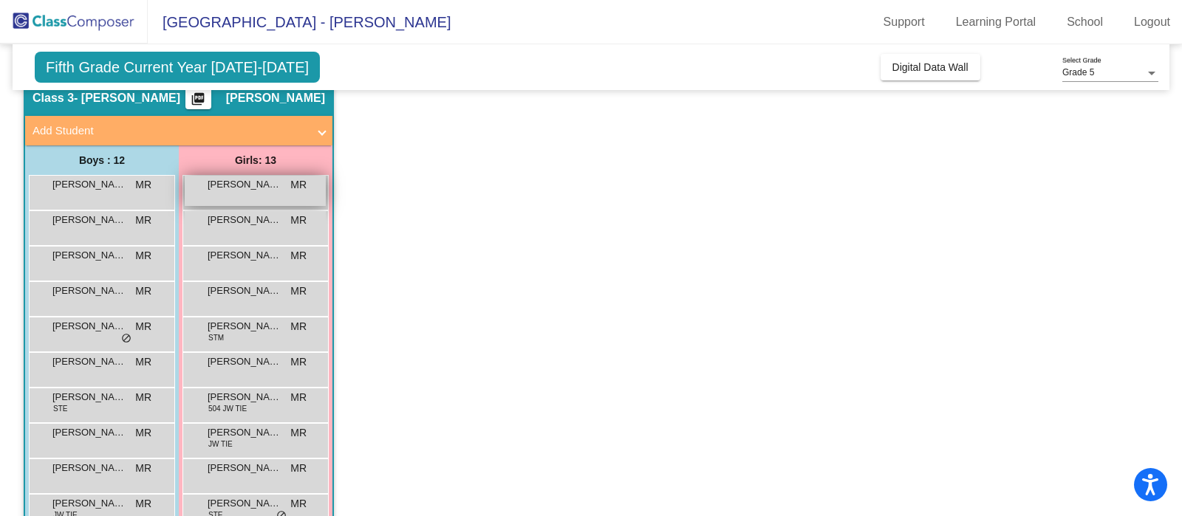
click at [256, 186] on span "[PERSON_NAME]" at bounding box center [245, 184] width 74 height 15
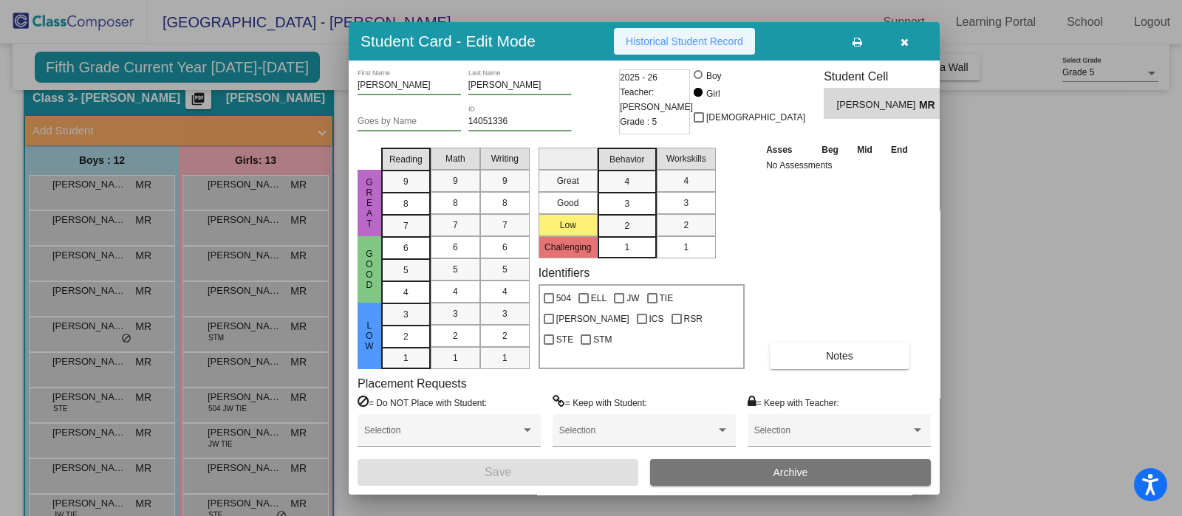
click at [681, 29] on button "Historical Student Record" at bounding box center [684, 41] width 141 height 27
click at [907, 42] on icon "button" at bounding box center [904, 42] width 8 height 10
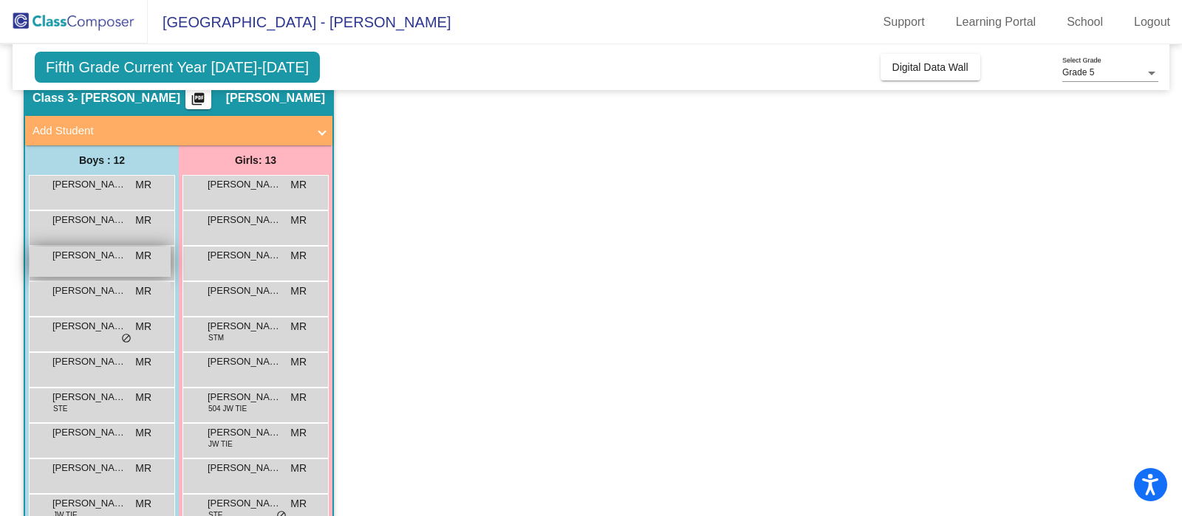
click at [94, 263] on div "[PERSON_NAME] MR lock do_not_disturb_alt" at bounding box center [100, 262] width 141 height 30
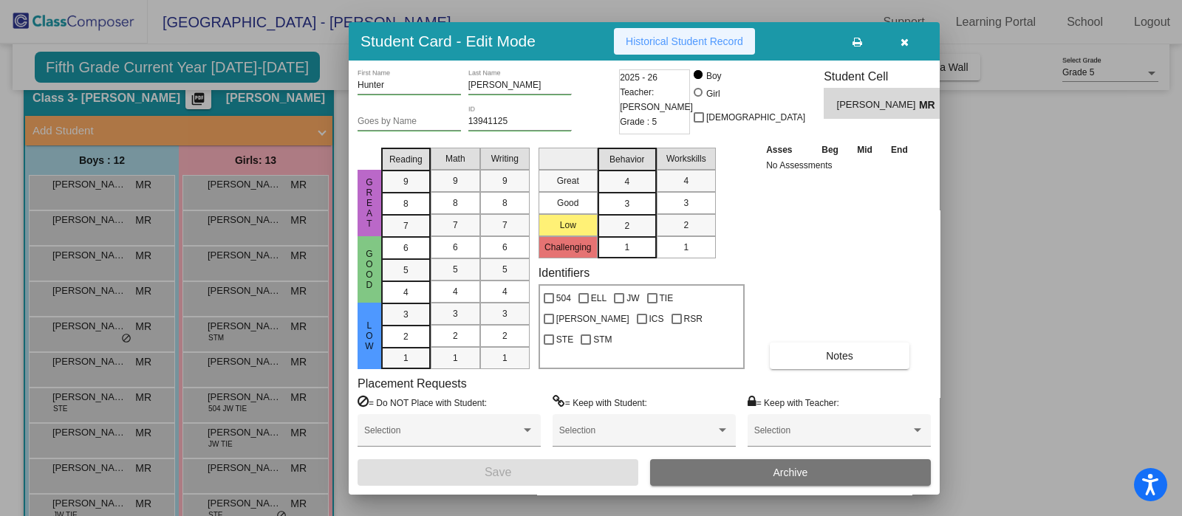
click at [716, 39] on span "Historical Student Record" at bounding box center [684, 41] width 117 height 12
click at [906, 38] on icon "button" at bounding box center [904, 42] width 8 height 10
